Goal: Information Seeking & Learning: Learn about a topic

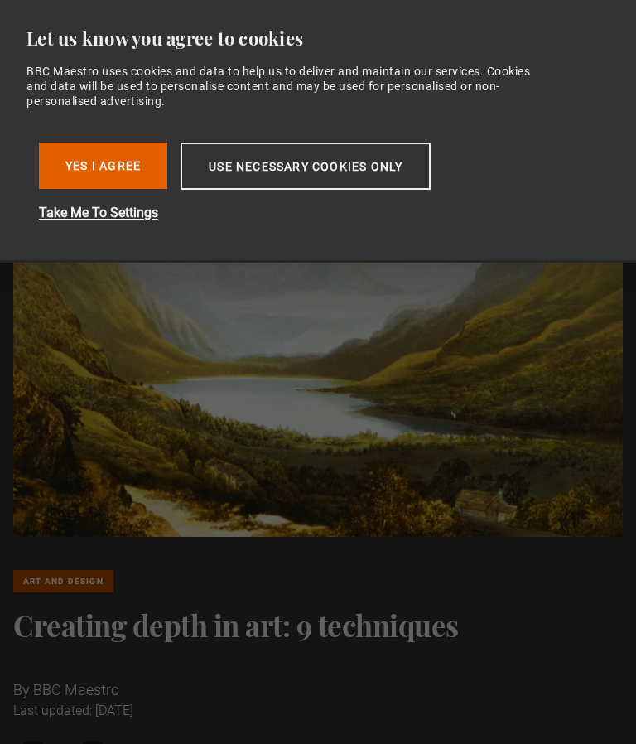
click at [121, 157] on button "Yes I Agree" at bounding box center [103, 166] width 128 height 46
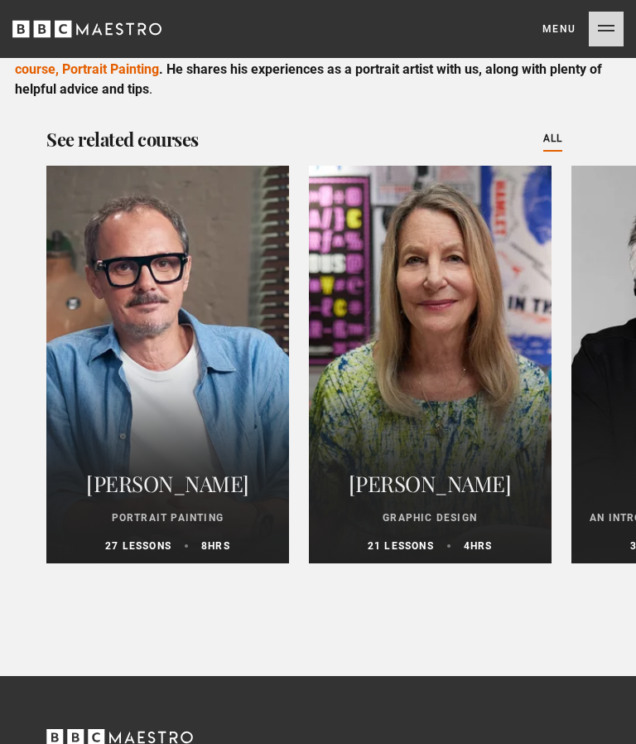
scroll to position [4734, 0]
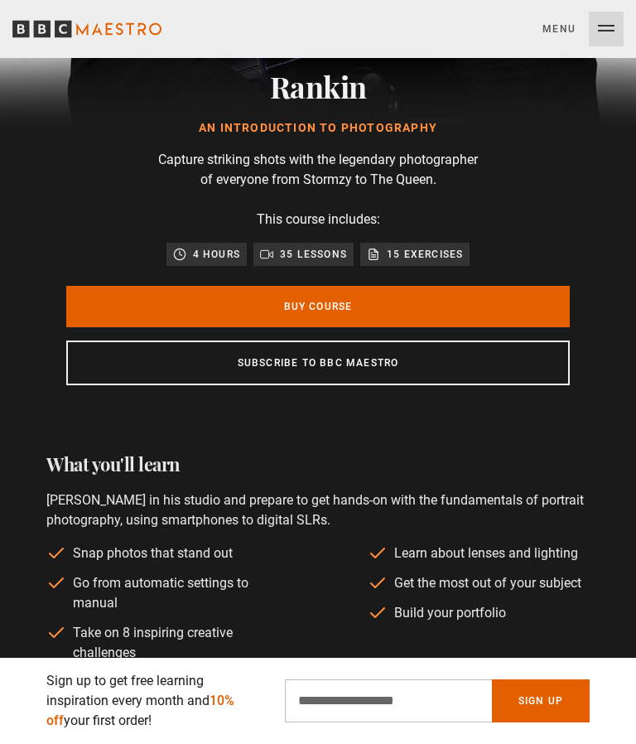
scroll to position [544, 0]
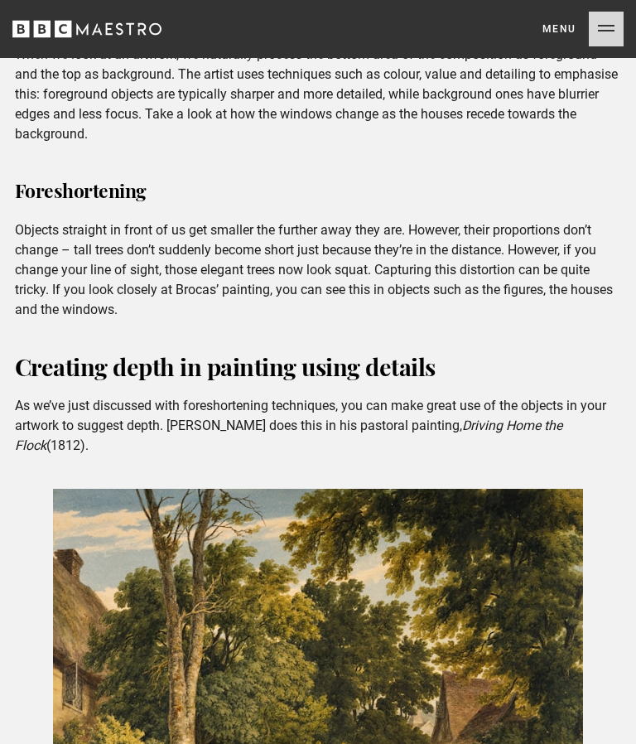
scroll to position [1899, 0]
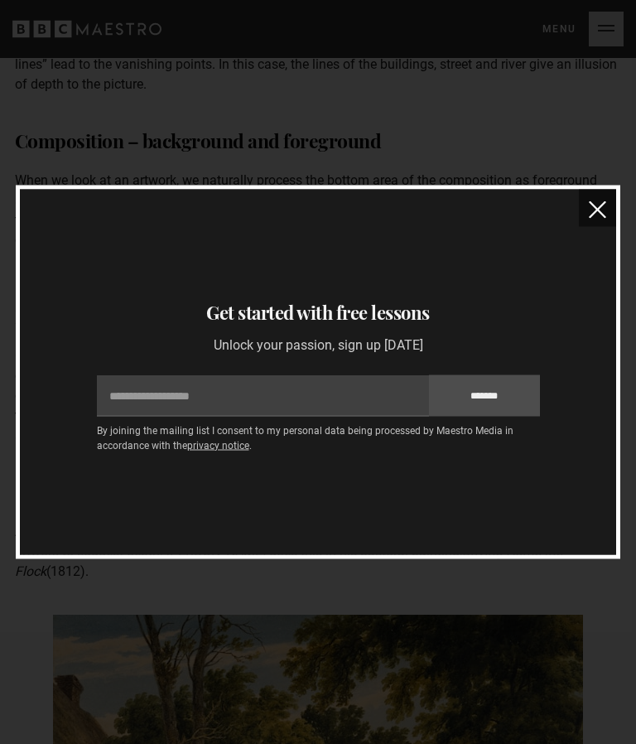
click at [597, 211] on img "close" at bounding box center [597, 209] width 17 height 17
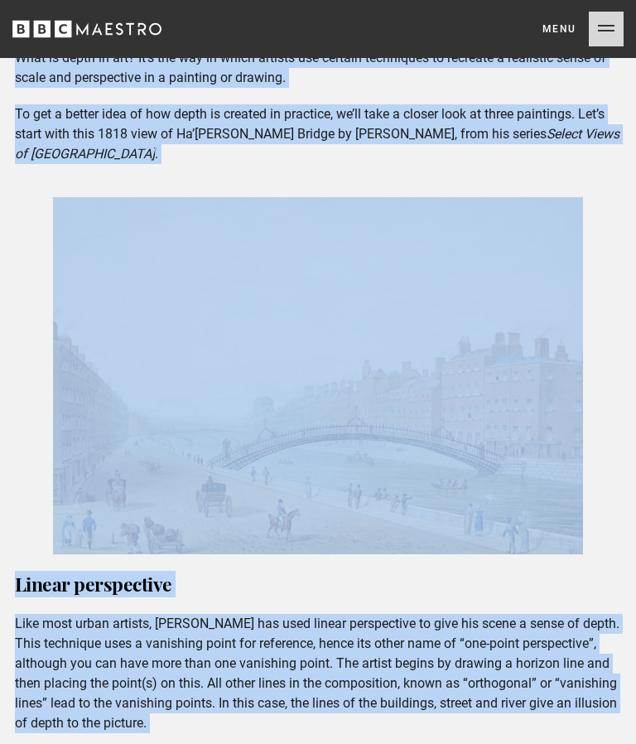
scroll to position [1113, 0]
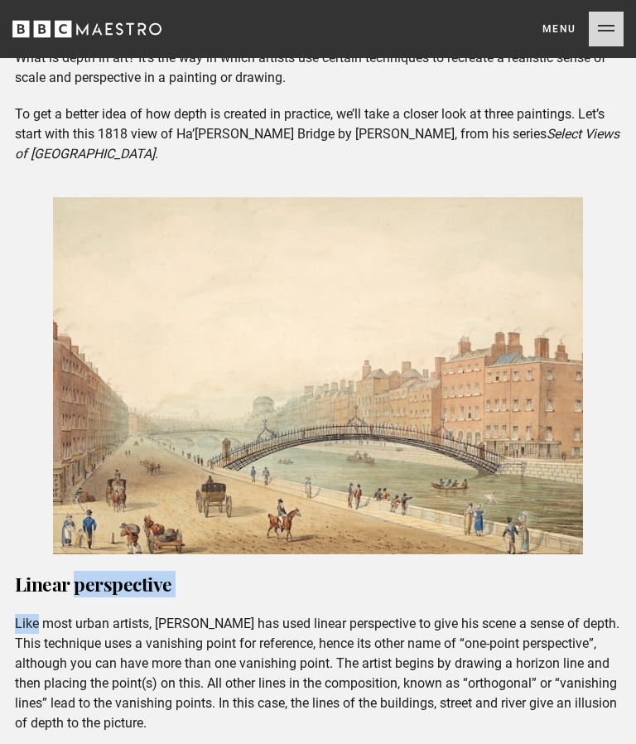
click at [616, 471] on div "How to draw depth using composition techniques What is depth in art? It’s the w…" at bounding box center [319, 546] width 634 height 1080
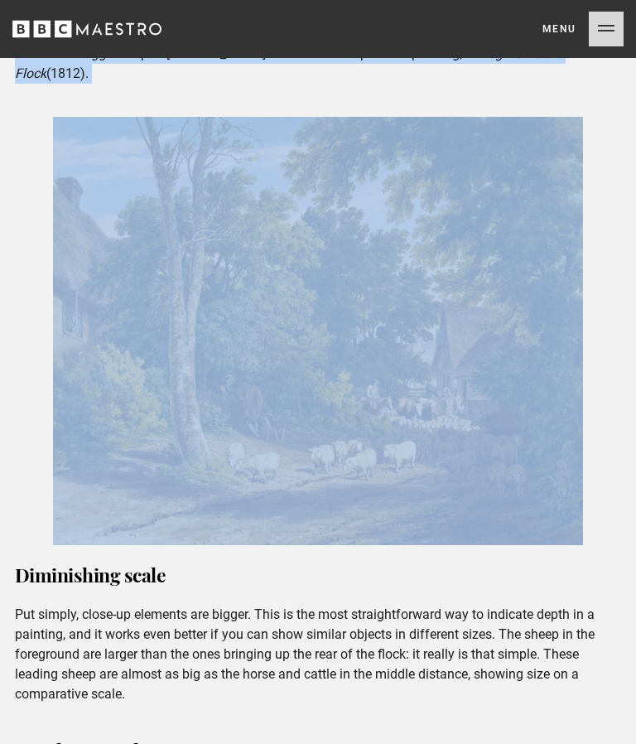
scroll to position [2251, 0]
click at [582, 522] on img at bounding box center [318, 330] width 530 height 428
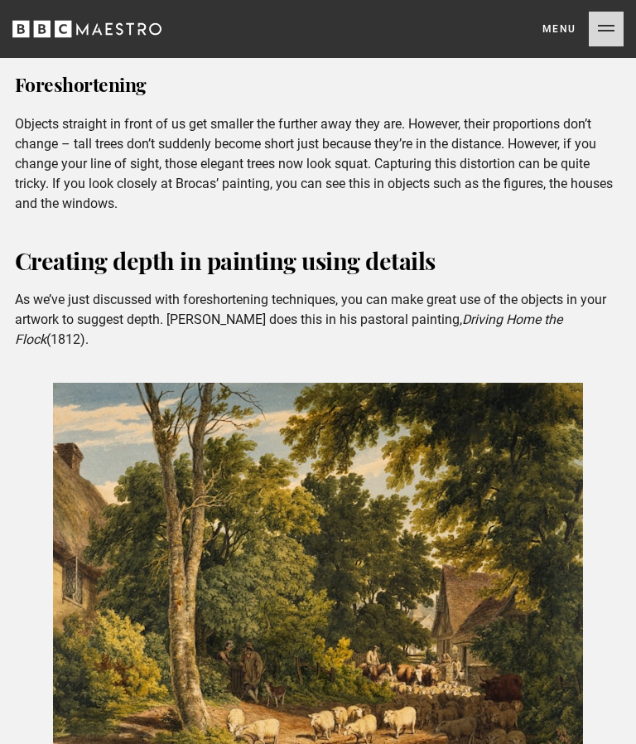
scroll to position [1979, 0]
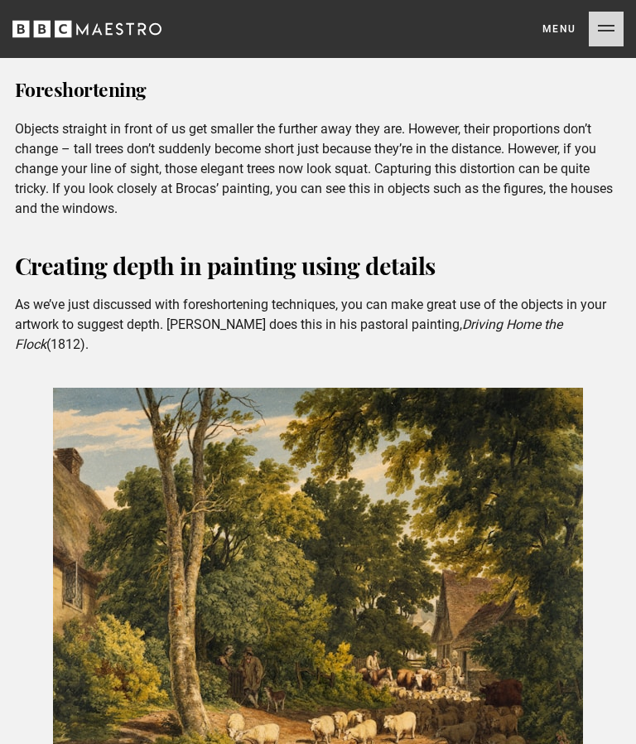
click at [612, 304] on p "As we’ve just discussed with foreshortening techniques, you can make great use …" at bounding box center [318, 325] width 607 height 60
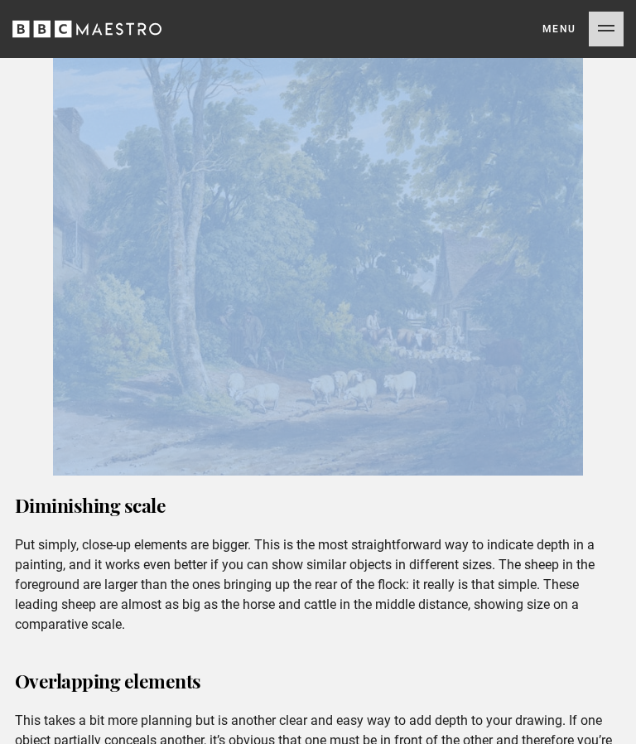
scroll to position [2324, 0]
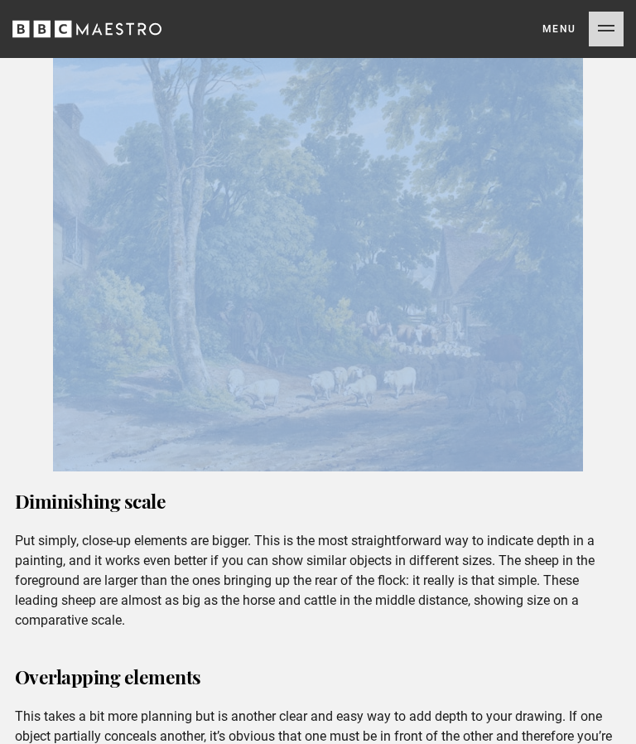
copy div "Creating depth in painting using details As we’ve just discussed with foreshort…"
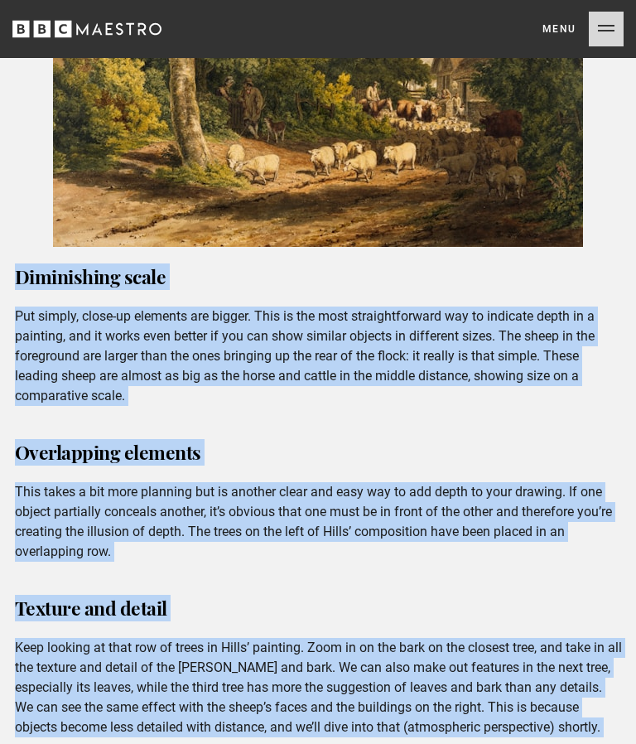
scroll to position [2552, 0]
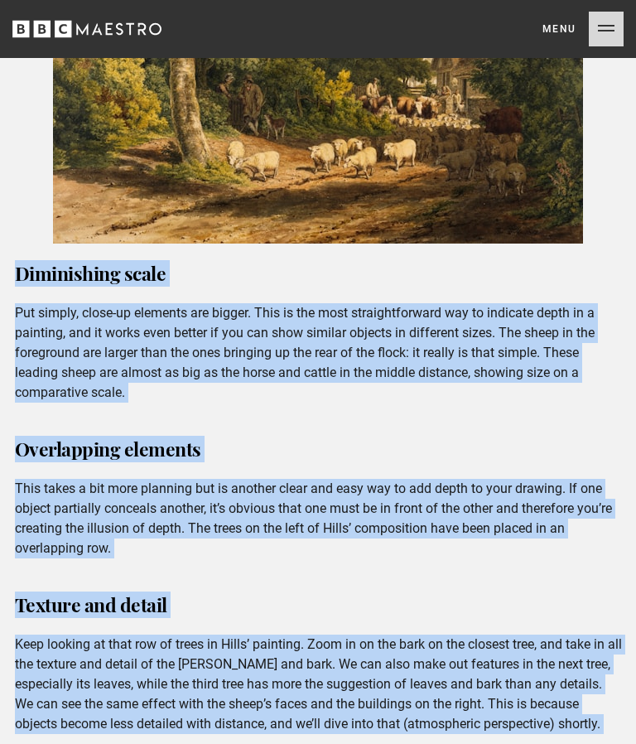
copy div "Diminishing scale Put simply, close-up elements are bigger. This is the most st…"
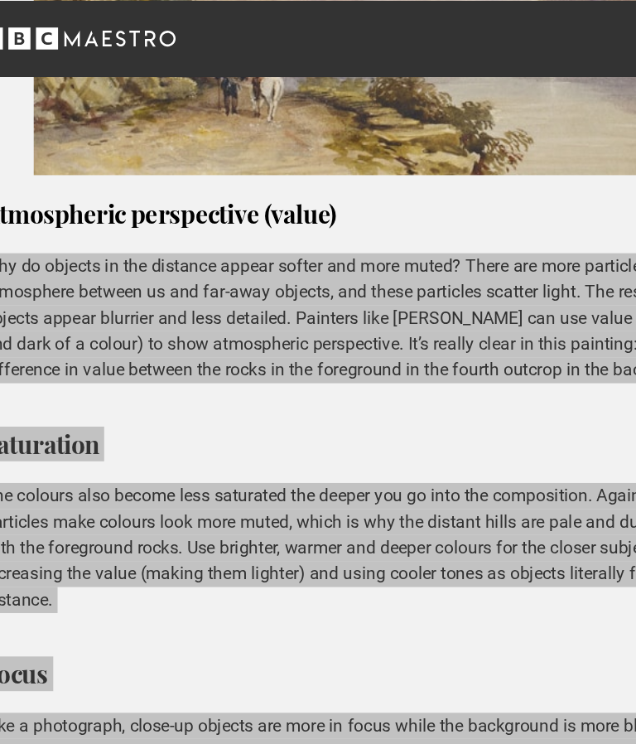
scroll to position [4075, 0]
